Goal: Information Seeking & Learning: Find specific fact

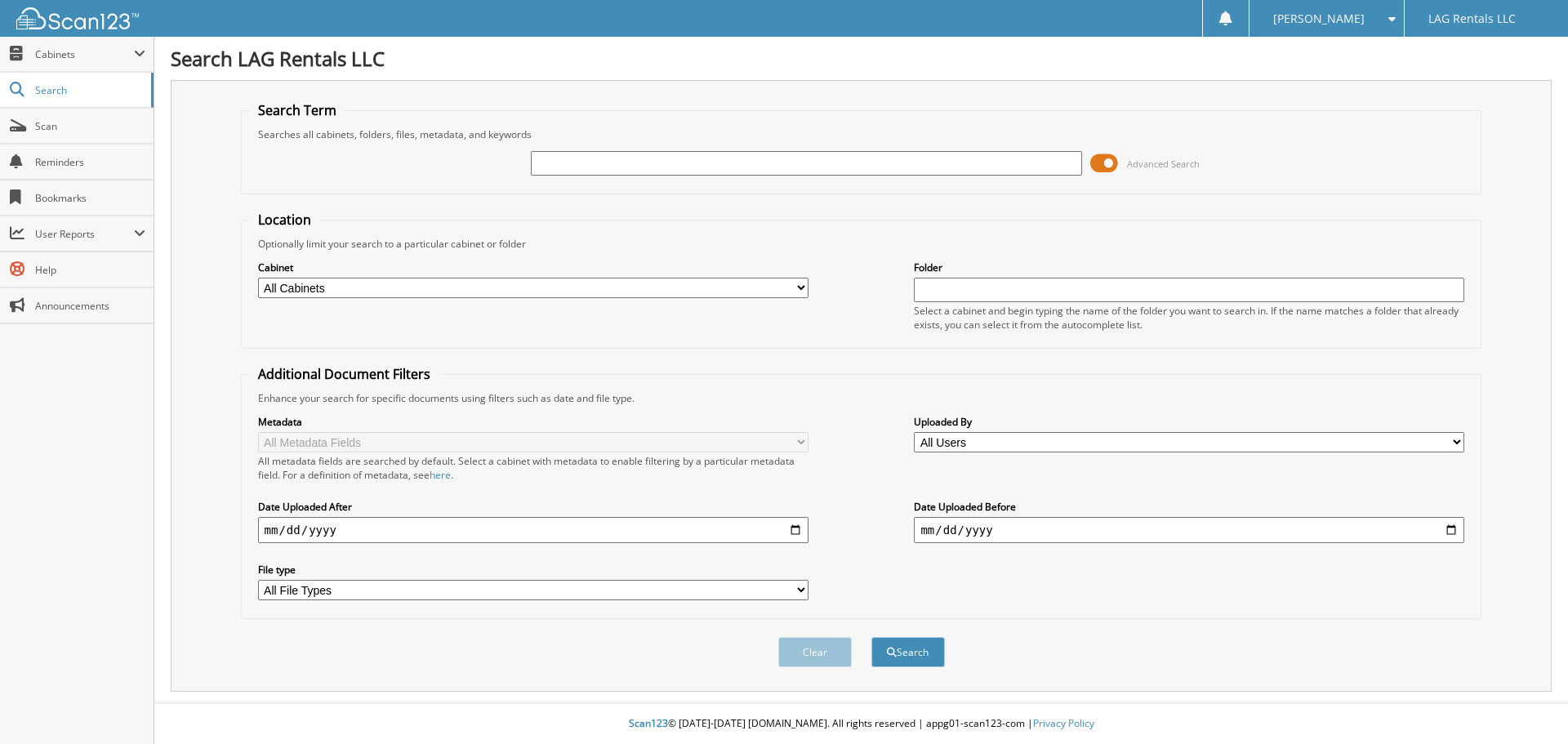
paste input "0378166"
type input "0378166"
click at [913, 659] on button "Search" at bounding box center [908, 652] width 73 height 30
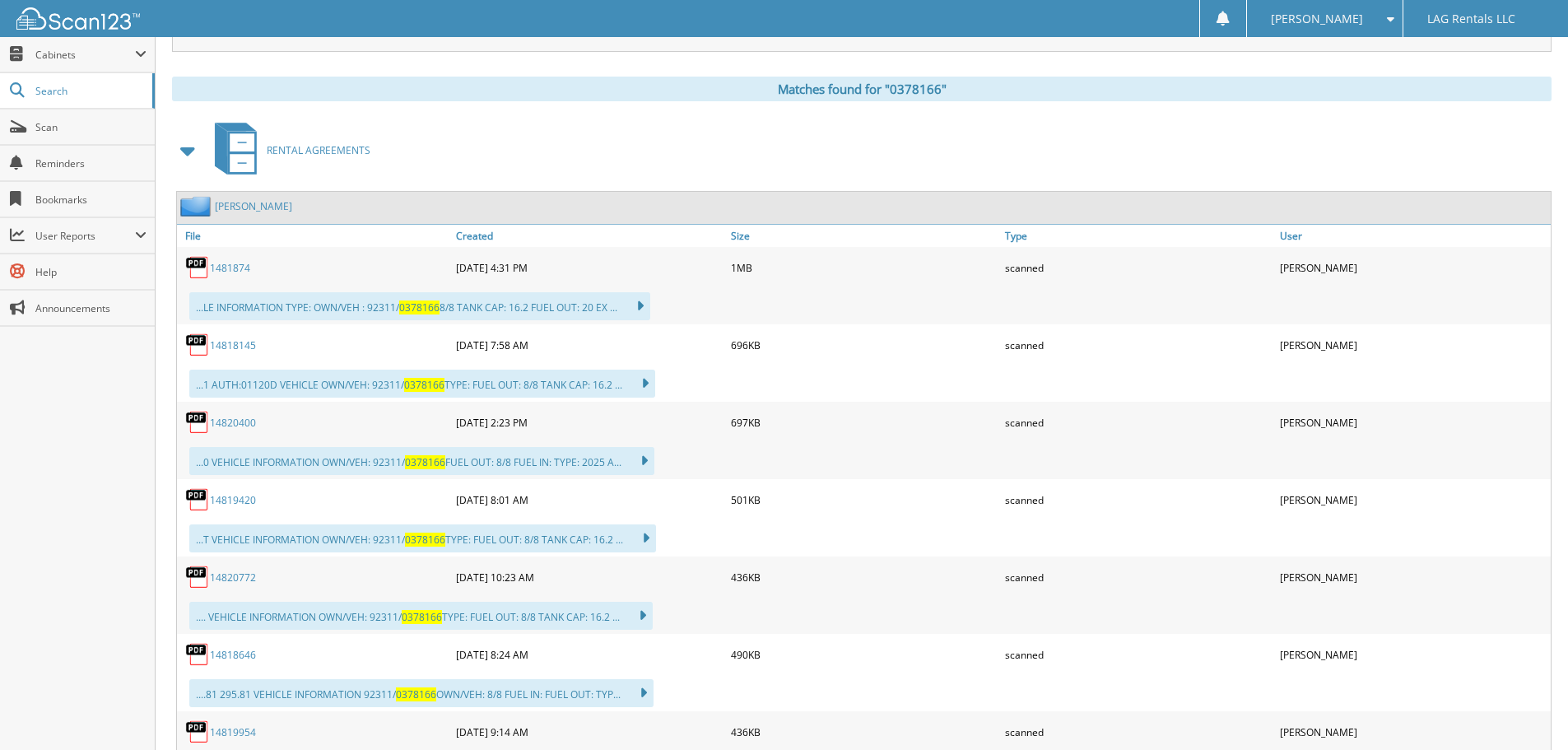
scroll to position [659, 0]
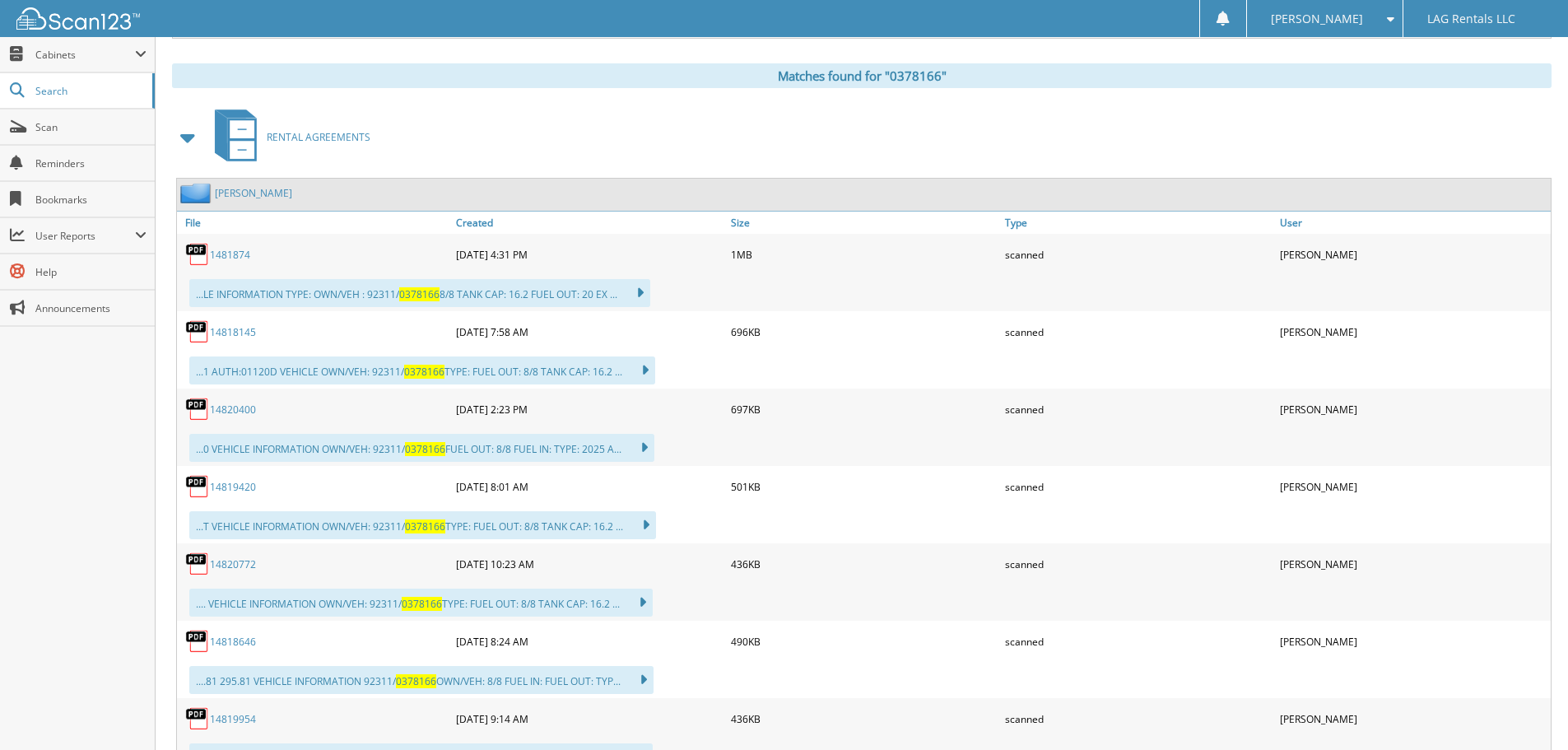
click at [231, 403] on link "14820400" at bounding box center [233, 409] width 46 height 14
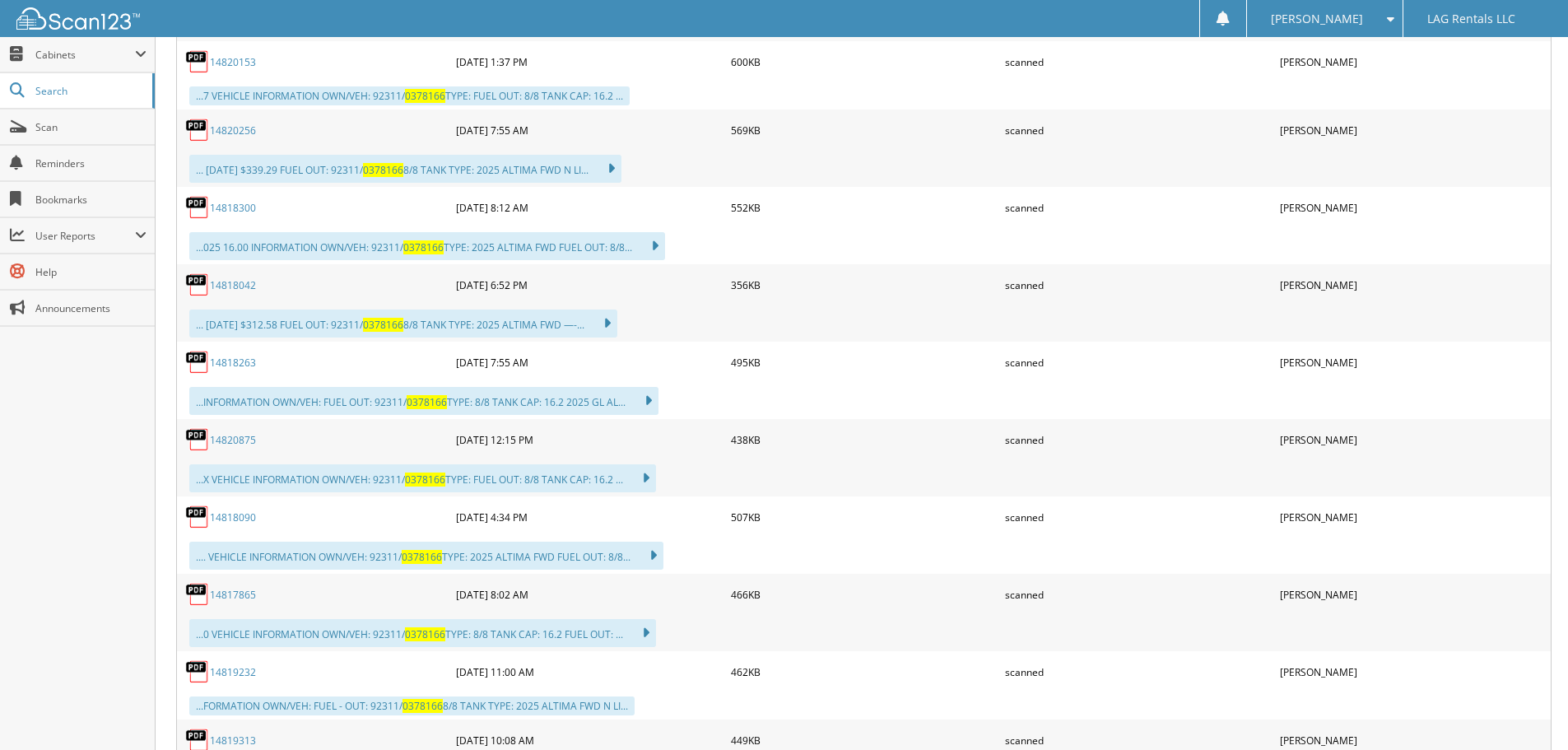
scroll to position [1481, 0]
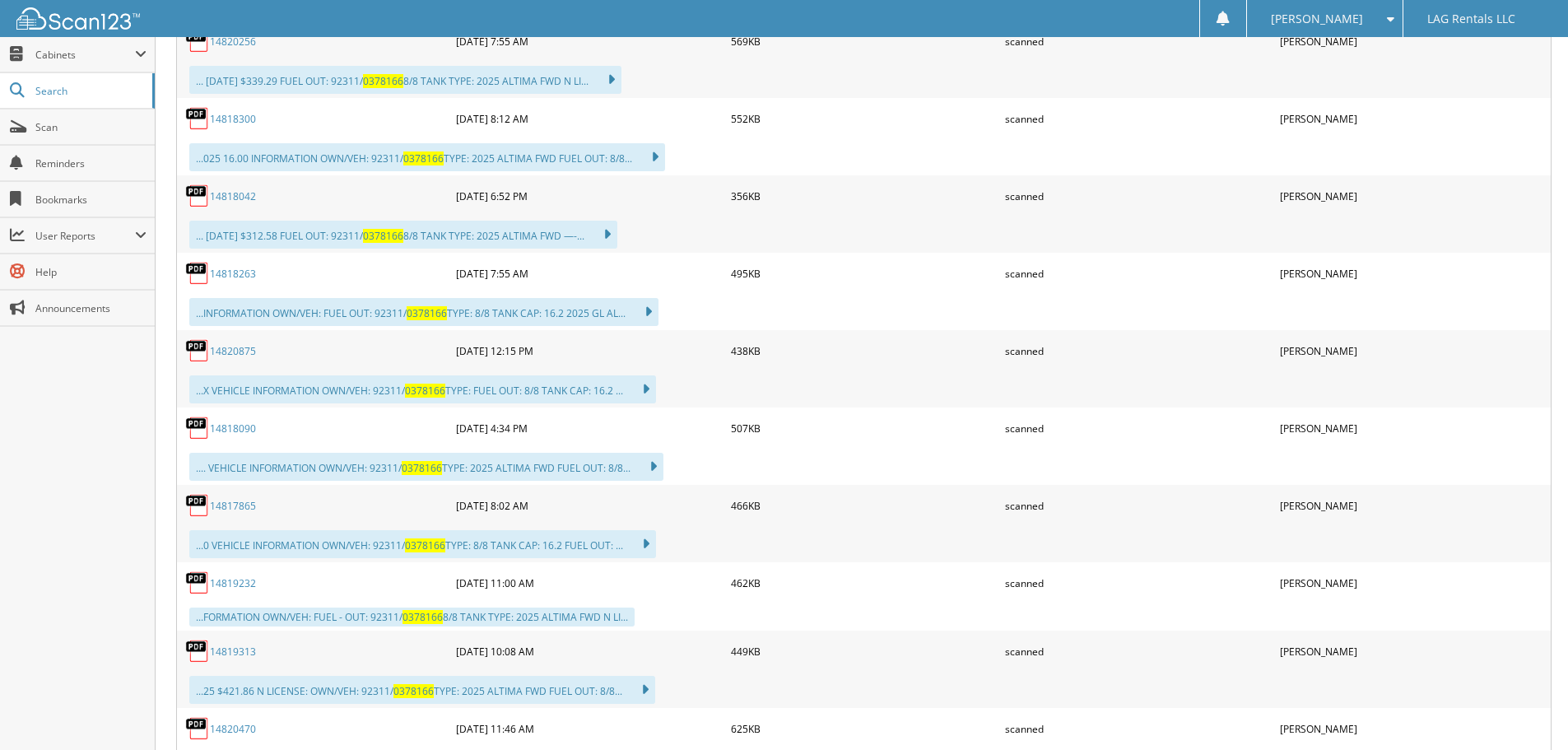
click at [230, 355] on link "14820875" at bounding box center [233, 350] width 46 height 14
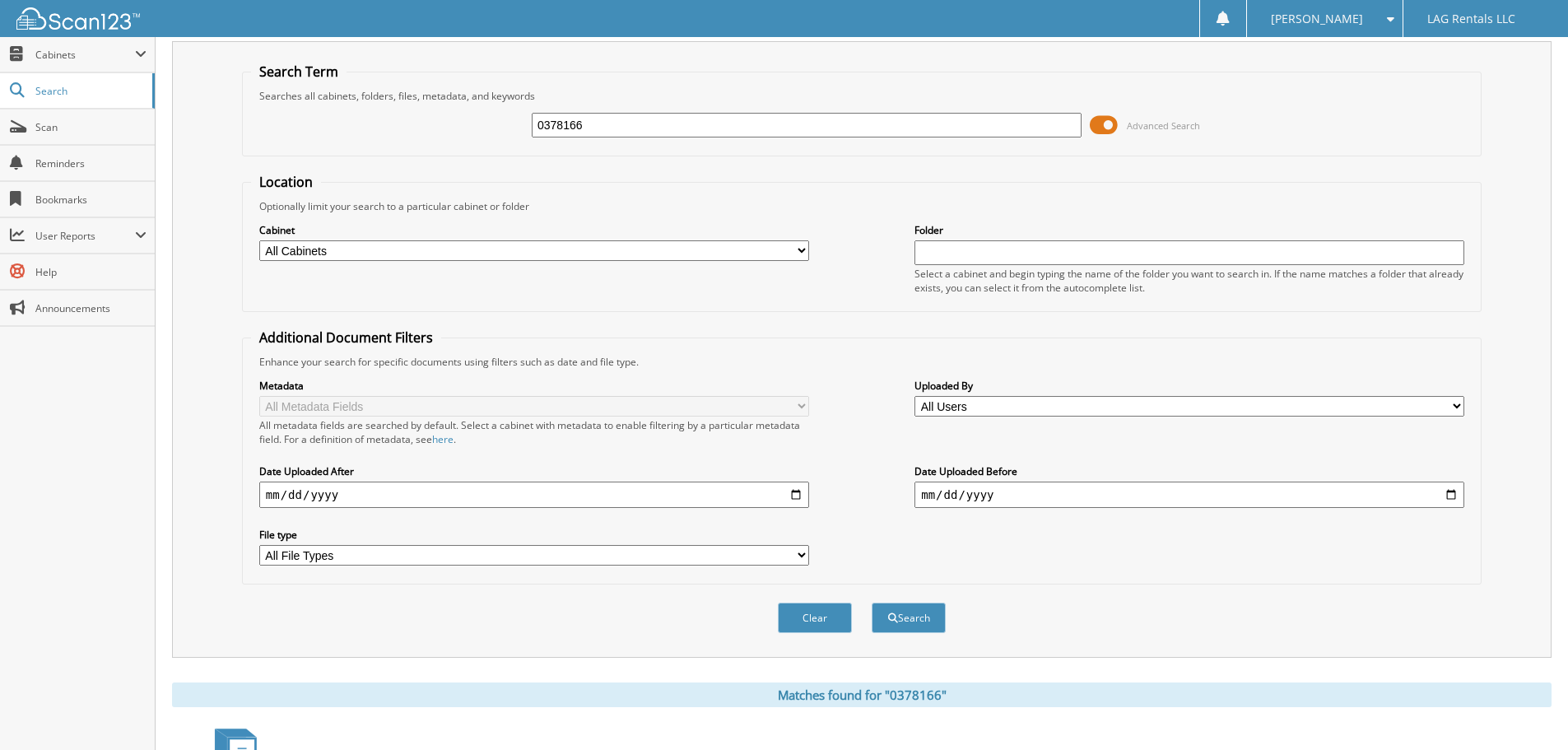
scroll to position [0, 0]
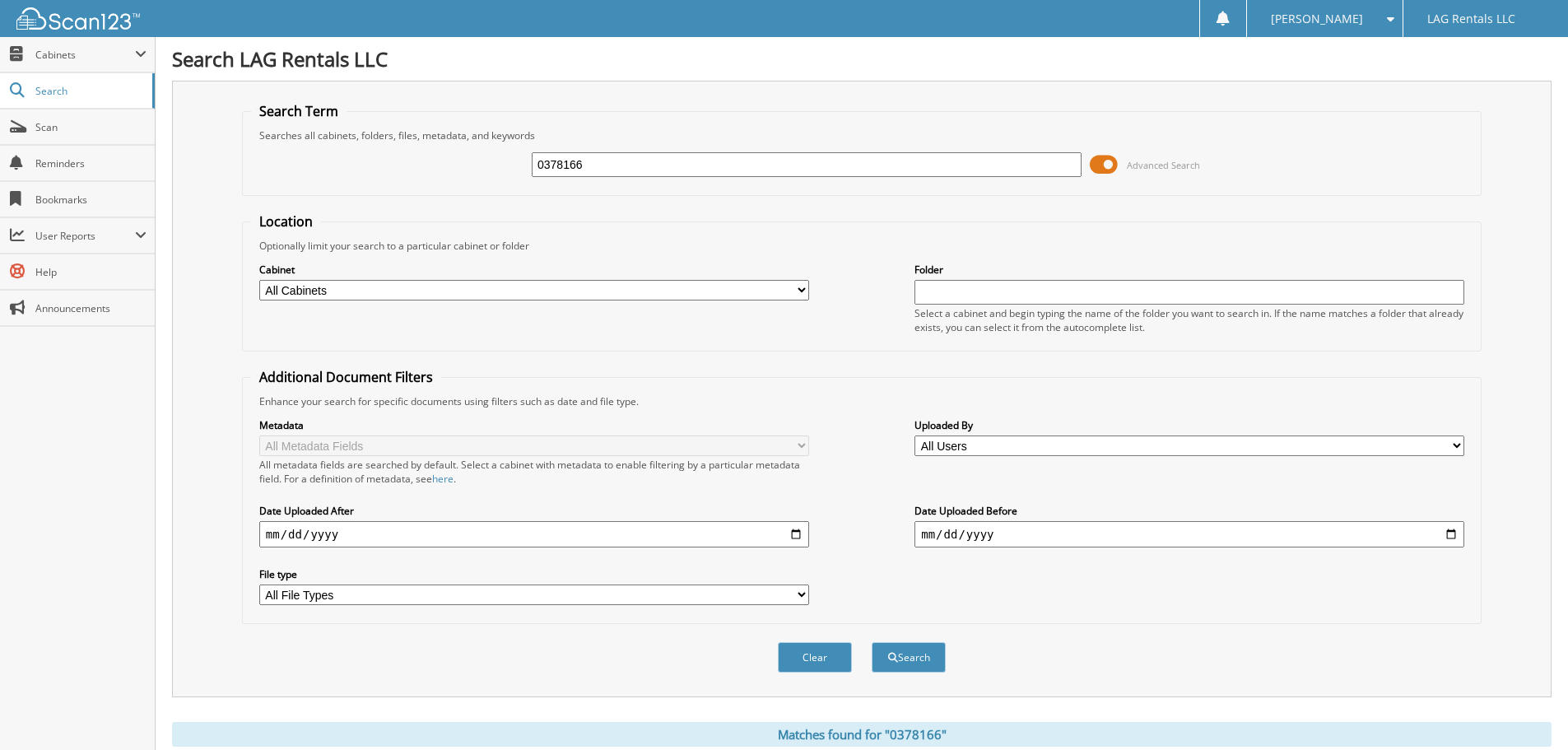
drag, startPoint x: 661, startPoint y: 159, endPoint x: 487, endPoint y: 167, distance: 174.2
click at [487, 168] on div "0378166 Advanced Search" at bounding box center [862, 164] width 1221 height 44
type input "14820993"
click at [872, 642] on button "Search" at bounding box center [908, 657] width 74 height 31
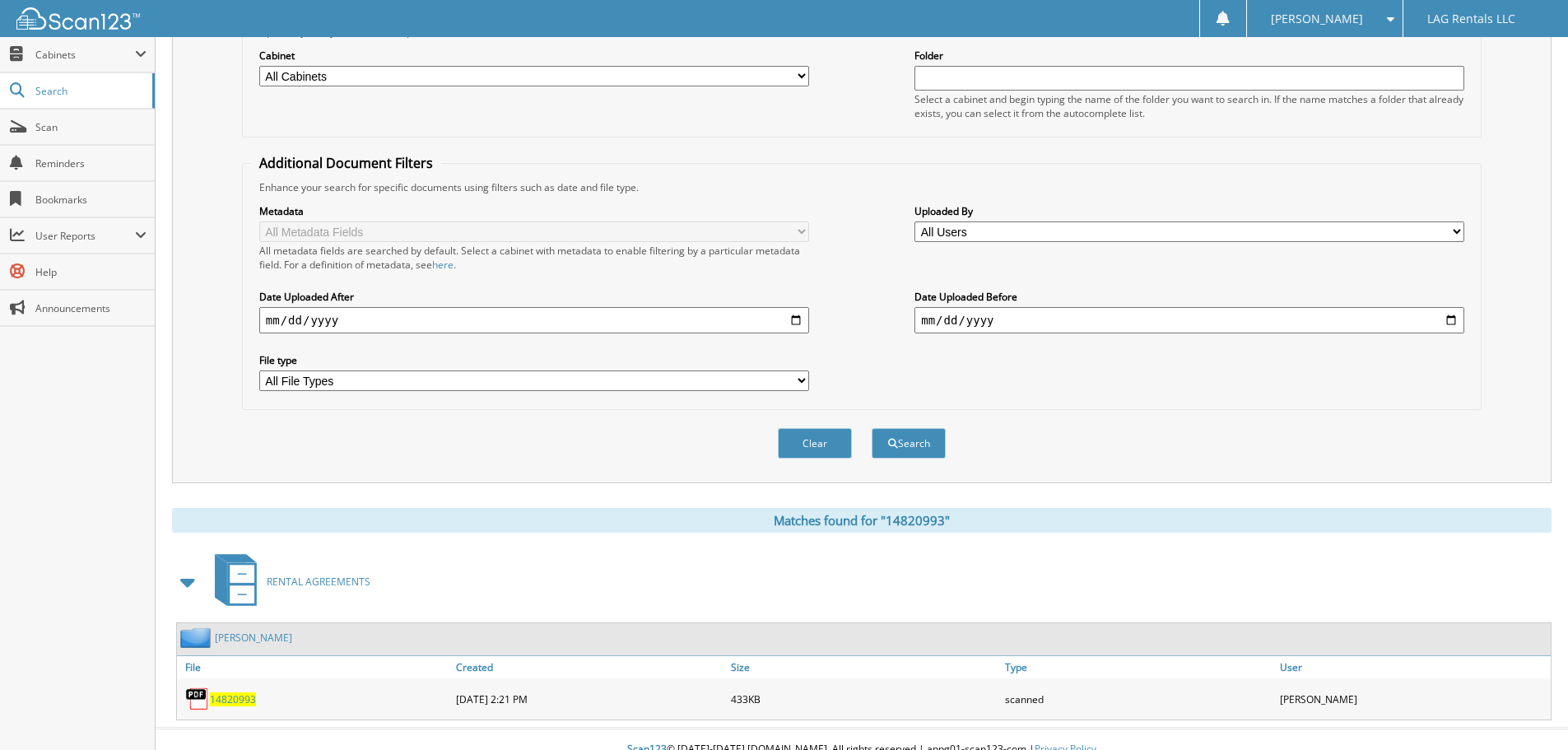
scroll to position [234, 0]
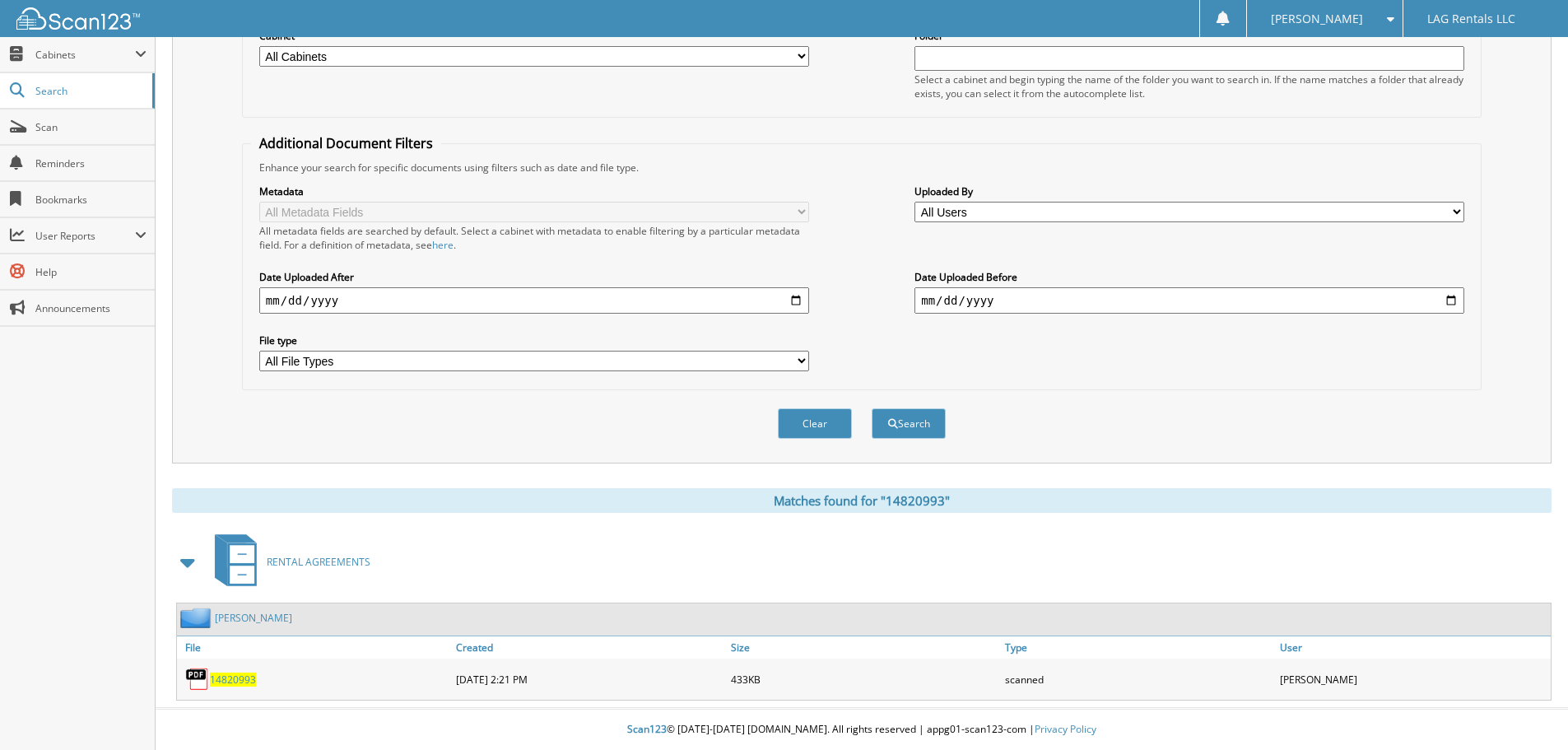
click at [235, 674] on span "14820993" at bounding box center [233, 679] width 46 height 14
click at [244, 679] on span "14820993" at bounding box center [233, 679] width 46 height 14
